Goal: Task Accomplishment & Management: Manage account settings

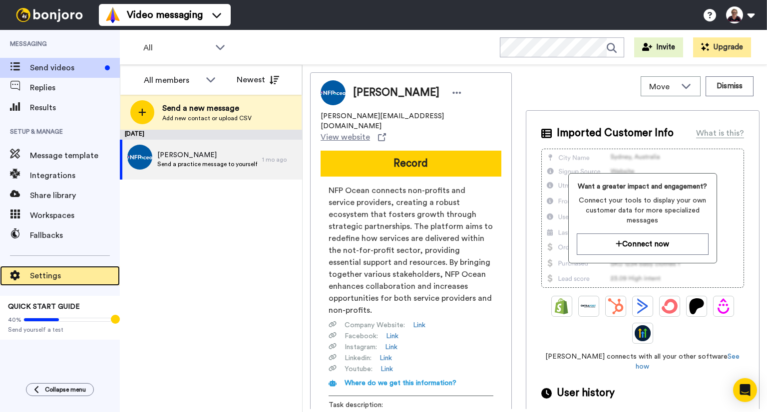
click at [49, 280] on span "Settings" at bounding box center [75, 276] width 90 height 12
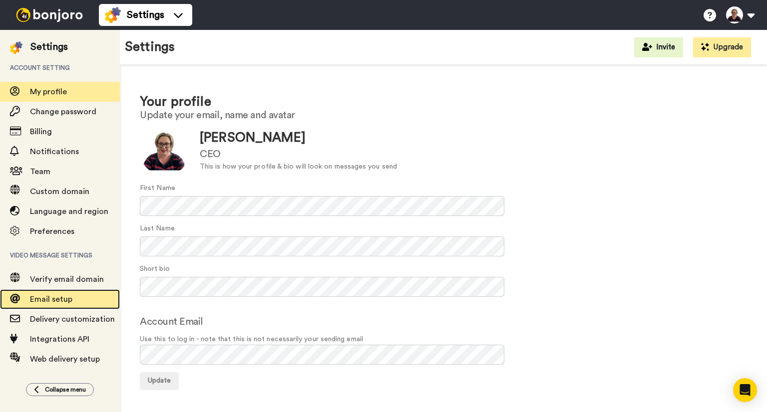
click at [80, 301] on span "Email setup" at bounding box center [75, 299] width 90 height 12
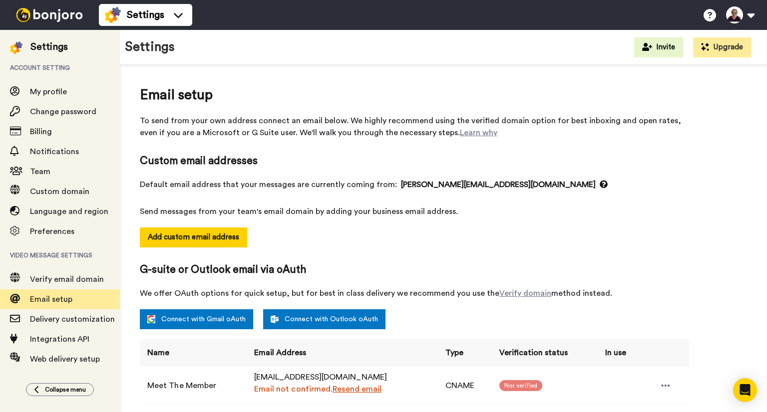
click at [694, 153] on div "Email setup To send from your own address connect an email below. We highly rec…" at bounding box center [443, 321] width 607 height 472
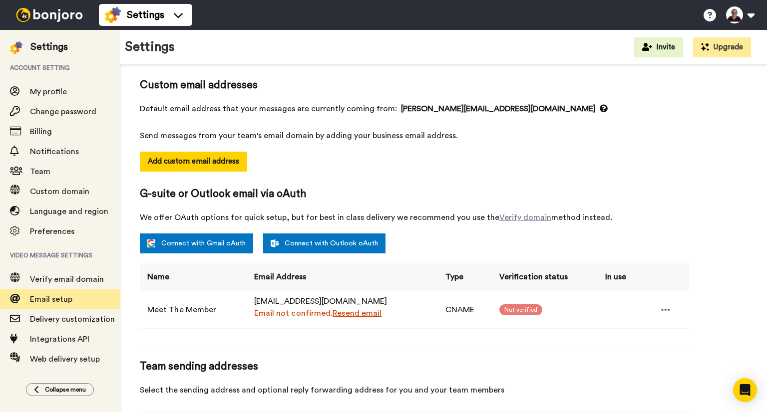
scroll to position [150, 0]
